Goal: Communication & Community: Share content

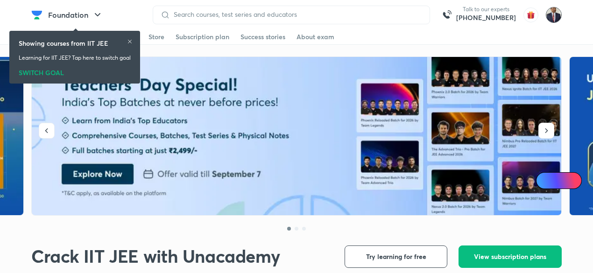
click at [554, 15] on img at bounding box center [554, 15] width 16 height 16
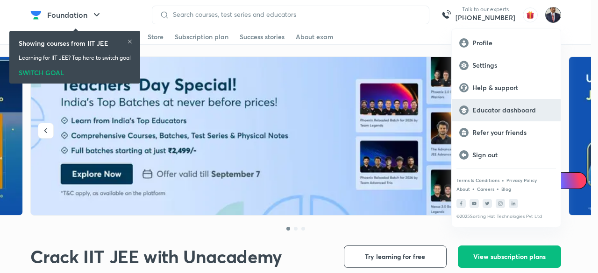
click at [493, 111] on p "Educator dashboard" at bounding box center [512, 110] width 81 height 8
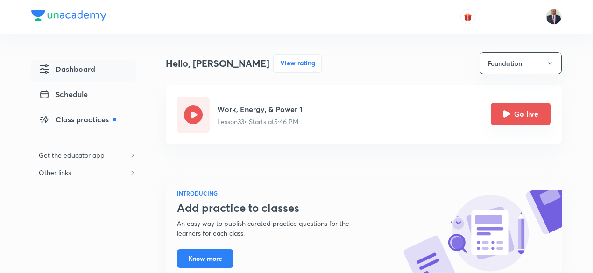
click at [505, 117] on icon "Go live" at bounding box center [507, 113] width 7 height 7
